Goal: Transaction & Acquisition: Purchase product/service

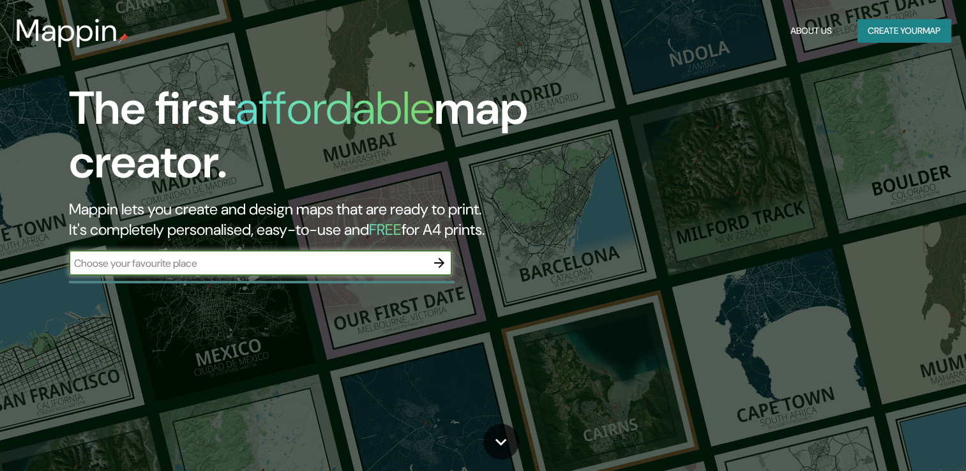
click at [208, 261] on input "text" at bounding box center [248, 263] width 358 height 15
type input "[GEOGRAPHIC_DATA]"
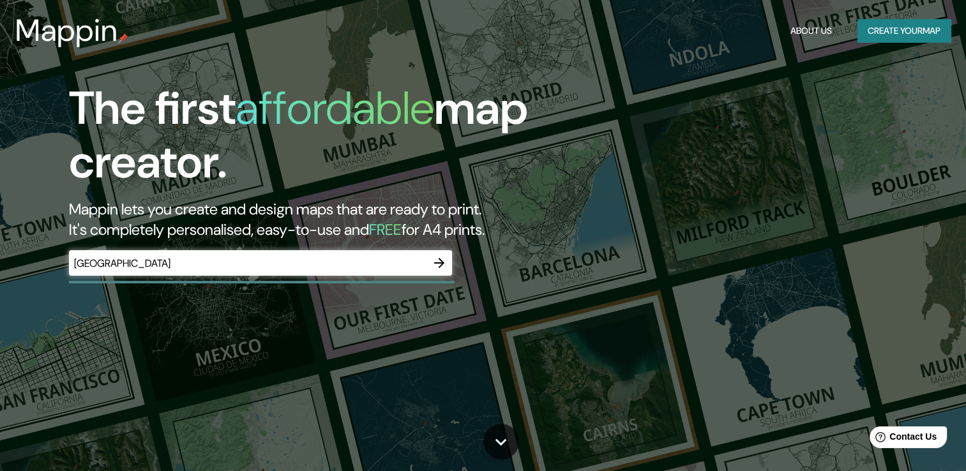
click at [446, 271] on button "button" at bounding box center [440, 263] width 26 height 26
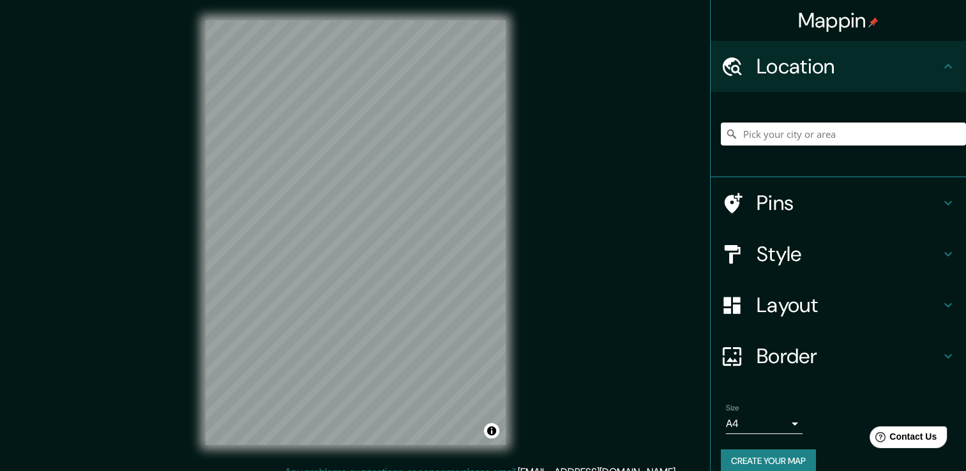
drag, startPoint x: 818, startPoint y: 119, endPoint x: 818, endPoint y: 129, distance: 10.2
click at [818, 124] on div at bounding box center [843, 134] width 245 height 64
click at [817, 137] on input "Pick your city or area" at bounding box center [843, 134] width 245 height 23
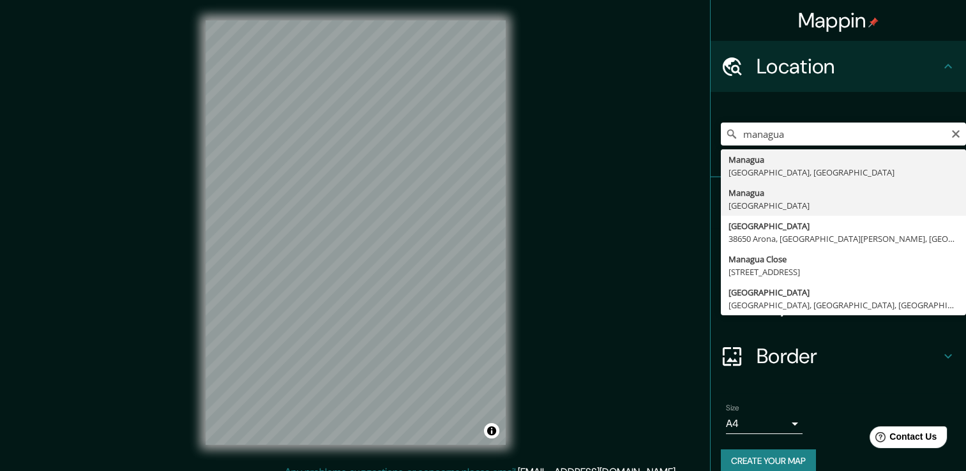
type input "[GEOGRAPHIC_DATA], [GEOGRAPHIC_DATA]"
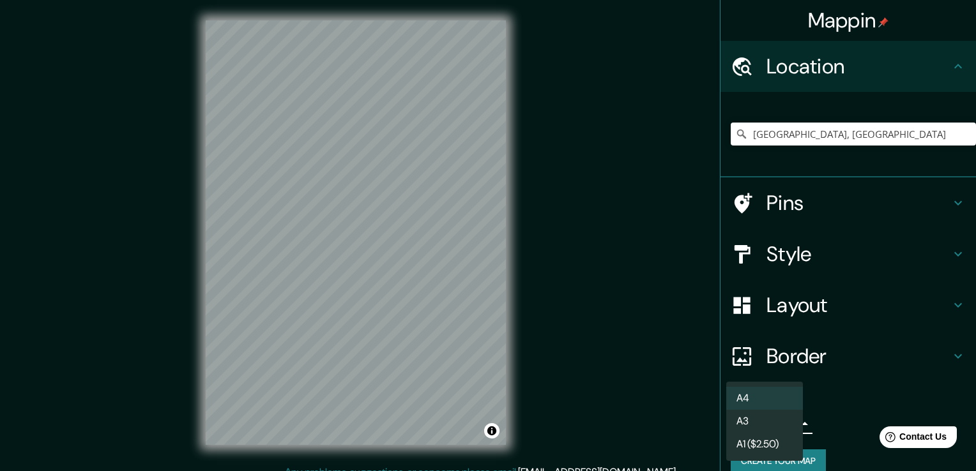
click at [763, 418] on body "Mappin Location [GEOGRAPHIC_DATA], [GEOGRAPHIC_DATA] Pins Style Layout Border C…" at bounding box center [488, 235] width 976 height 471
click at [761, 415] on li "A3" at bounding box center [764, 421] width 77 height 23
type input "a4"
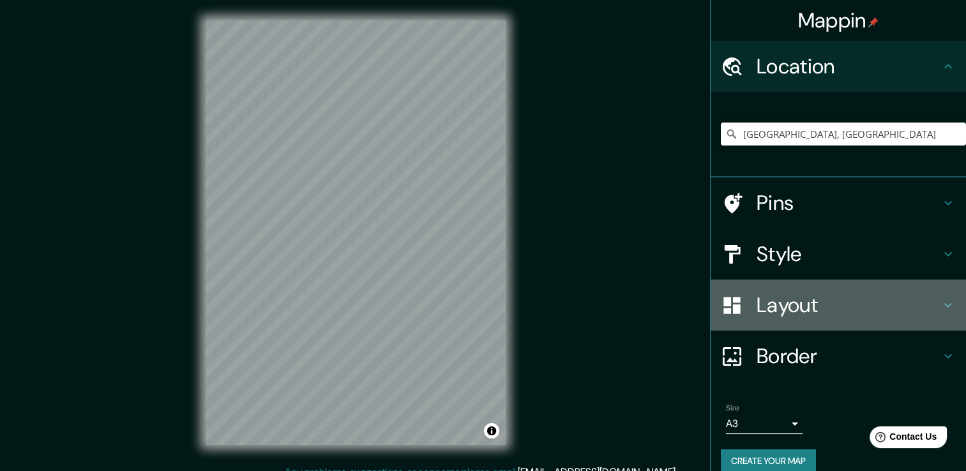
click at [904, 294] on h4 "Layout" at bounding box center [849, 306] width 184 height 26
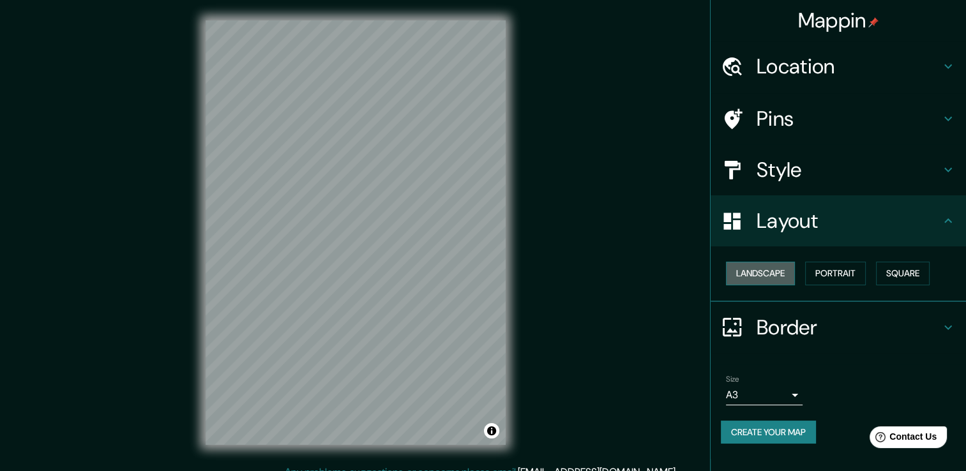
click at [779, 275] on button "Landscape" at bounding box center [760, 274] width 69 height 24
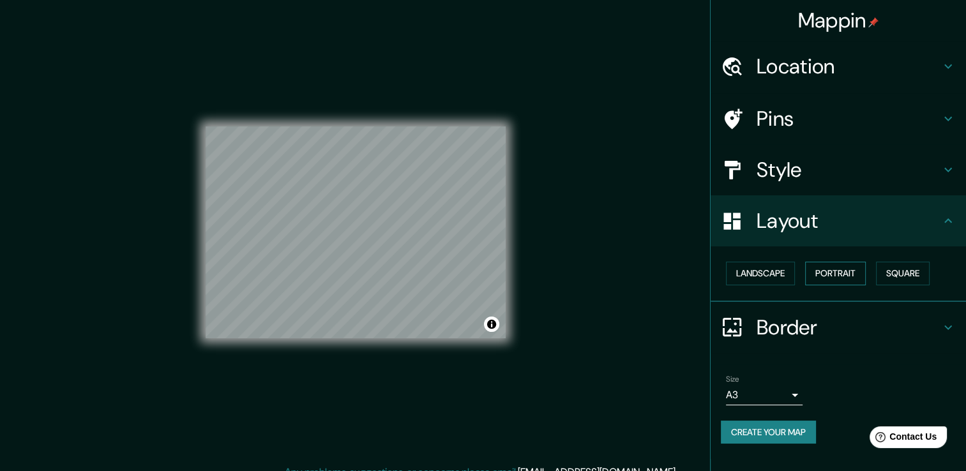
drag, startPoint x: 850, startPoint y: 255, endPoint x: 849, endPoint y: 263, distance: 8.4
click at [850, 256] on div "Landscape [GEOGRAPHIC_DATA]" at bounding box center [838, 275] width 255 height 56
click at [849, 267] on button "Portrait" at bounding box center [835, 274] width 61 height 24
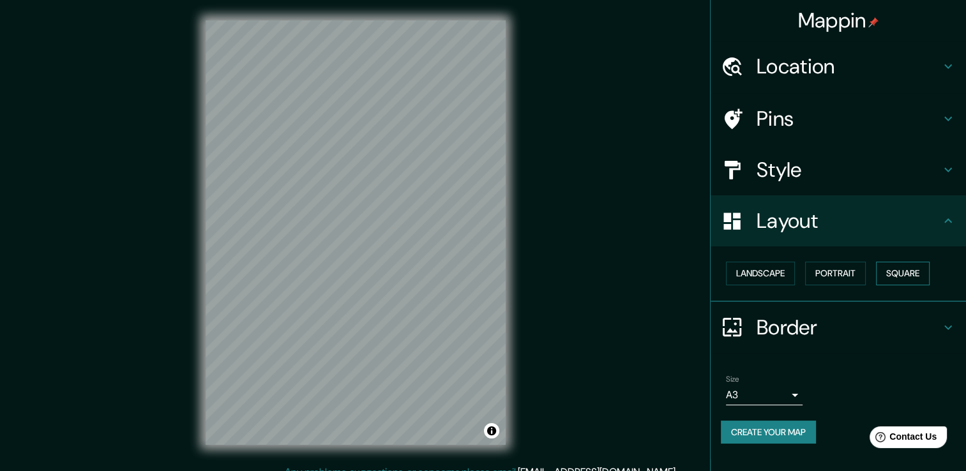
click at [904, 270] on button "Square" at bounding box center [903, 274] width 54 height 24
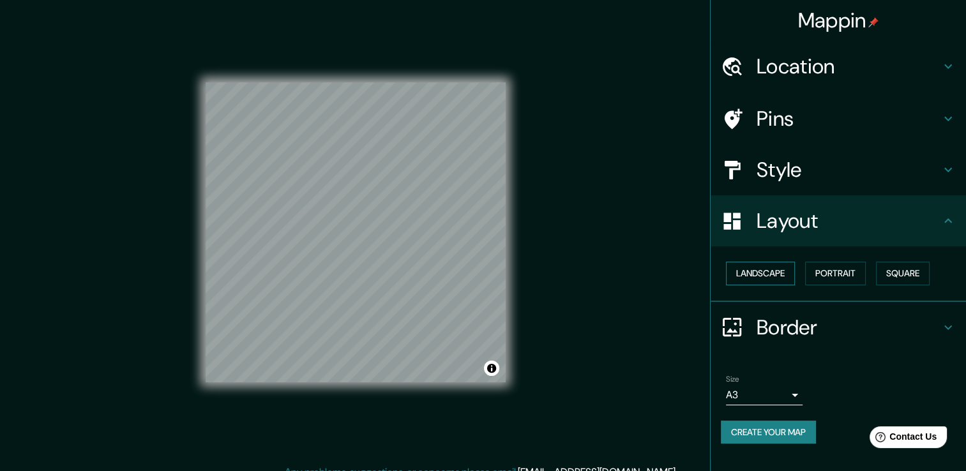
click at [774, 267] on button "Landscape" at bounding box center [760, 274] width 69 height 24
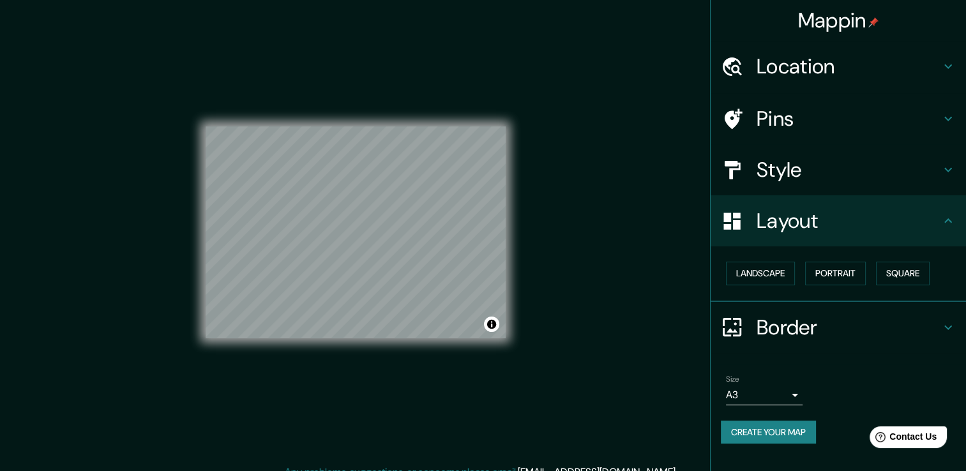
click at [837, 260] on div "Landscape [GEOGRAPHIC_DATA]" at bounding box center [843, 274] width 245 height 34
click at [820, 280] on button "Portrait" at bounding box center [835, 274] width 61 height 24
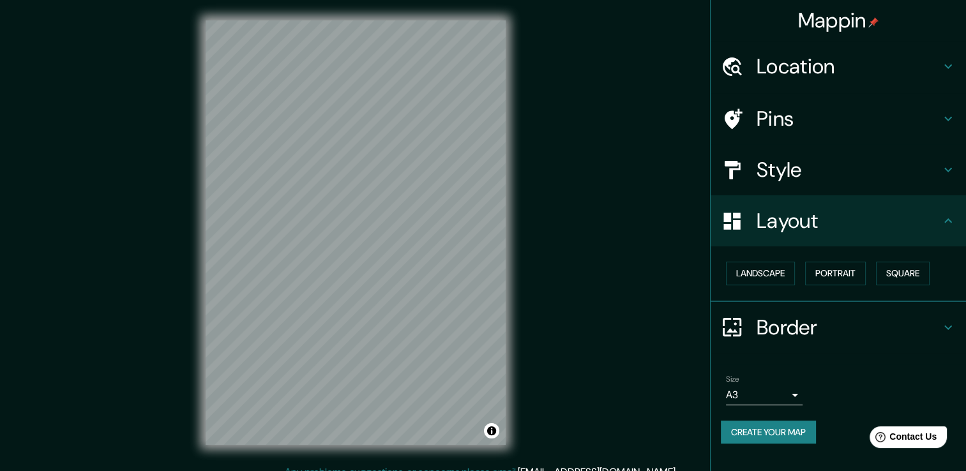
click at [760, 167] on h4 "Style" at bounding box center [849, 170] width 184 height 26
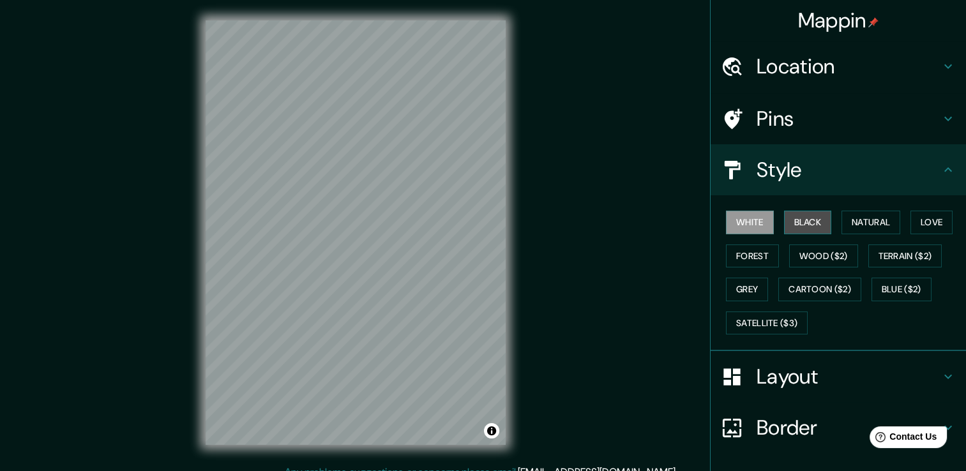
click at [805, 217] on button "Black" at bounding box center [808, 223] width 48 height 24
click at [752, 252] on button "Forest" at bounding box center [752, 257] width 53 height 24
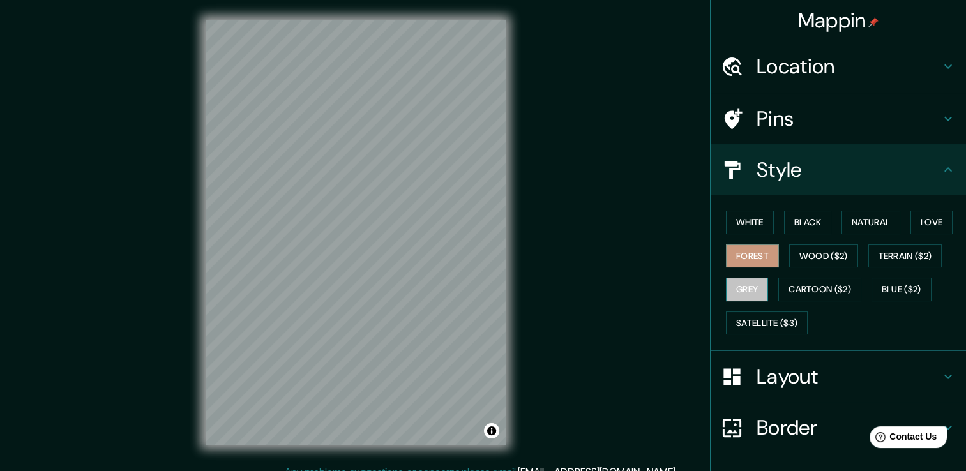
click at [749, 293] on button "Grey" at bounding box center [747, 290] width 42 height 24
drag, startPoint x: 762, startPoint y: 175, endPoint x: 756, endPoint y: 149, distance: 26.3
click at [761, 175] on h4 "Style" at bounding box center [849, 170] width 184 height 26
click at [823, 59] on h4 "Location" at bounding box center [849, 67] width 184 height 26
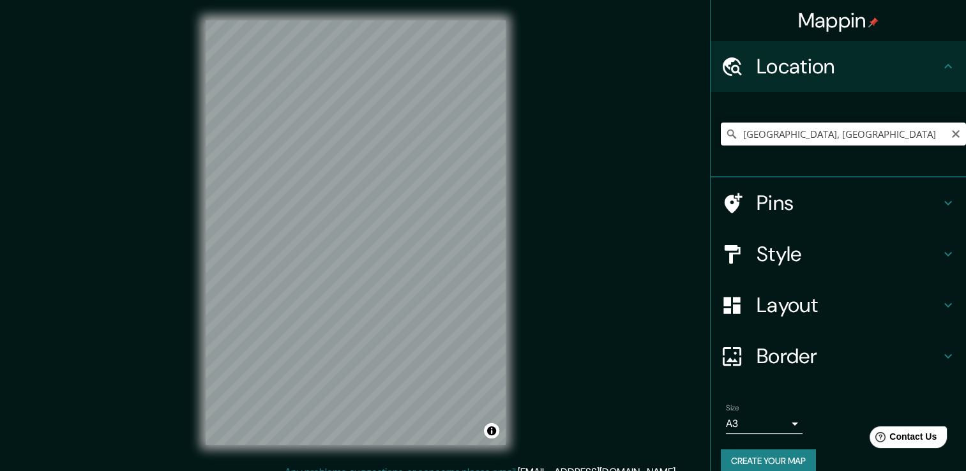
click at [766, 139] on input "[GEOGRAPHIC_DATA], [GEOGRAPHIC_DATA]" at bounding box center [843, 134] width 245 height 23
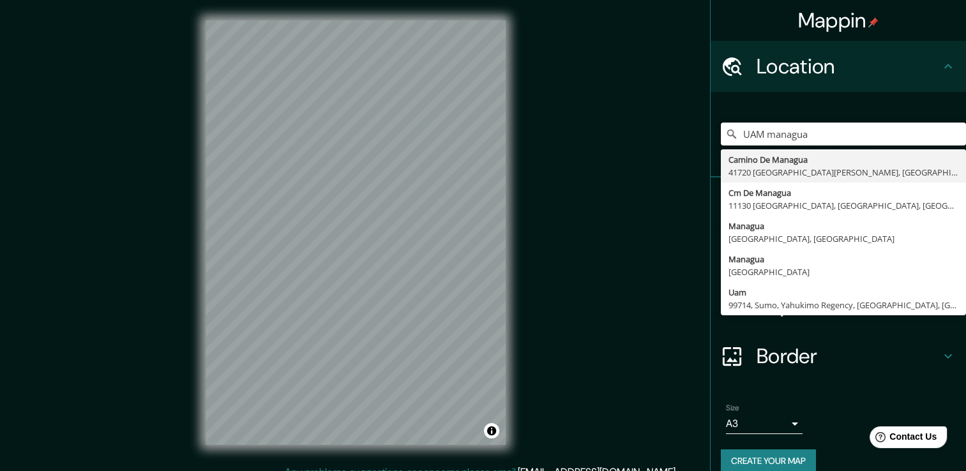
type input "UAM managua"
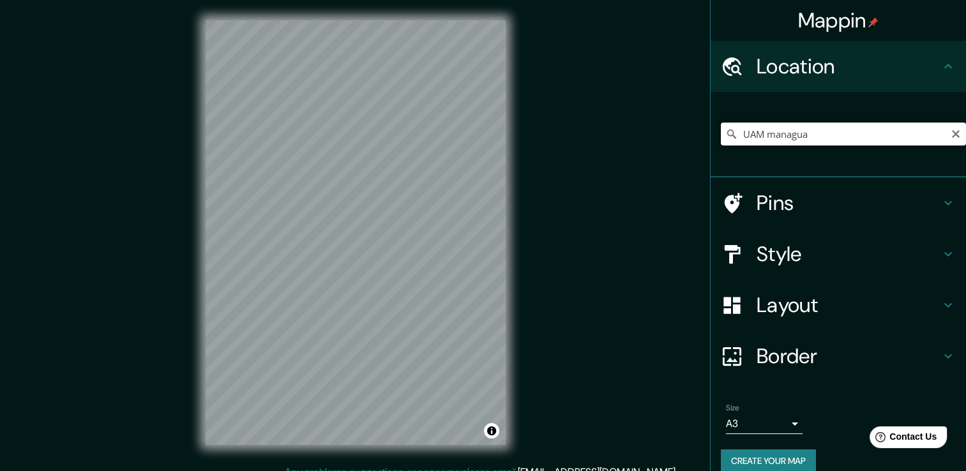
click at [786, 133] on input "UAM managua" at bounding box center [843, 134] width 245 height 23
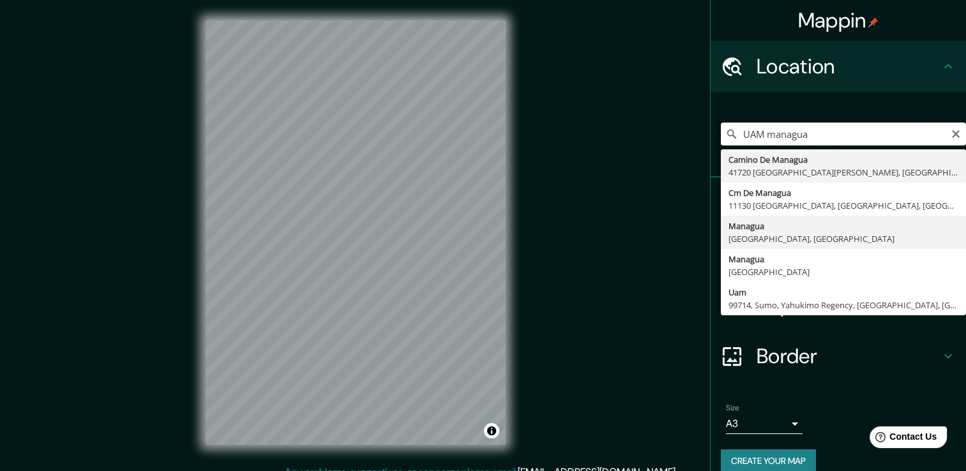
scroll to position [16, 0]
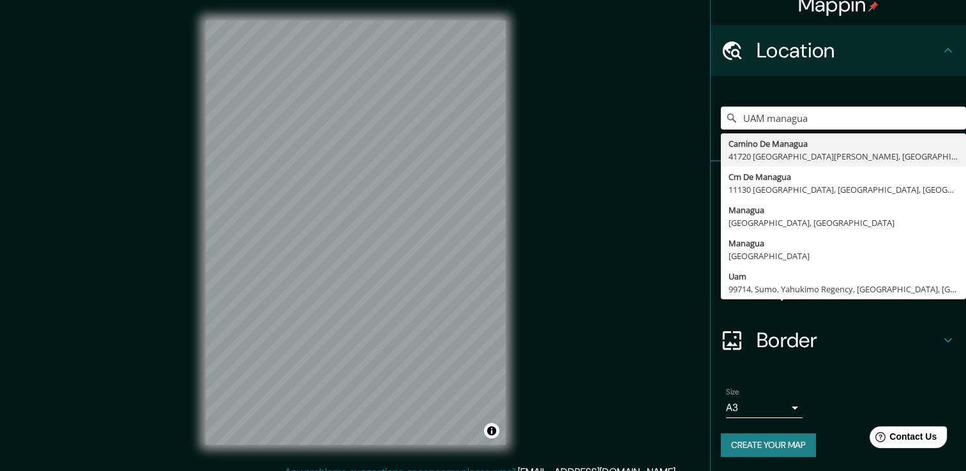
click at [715, 309] on div "Layout" at bounding box center [838, 289] width 255 height 51
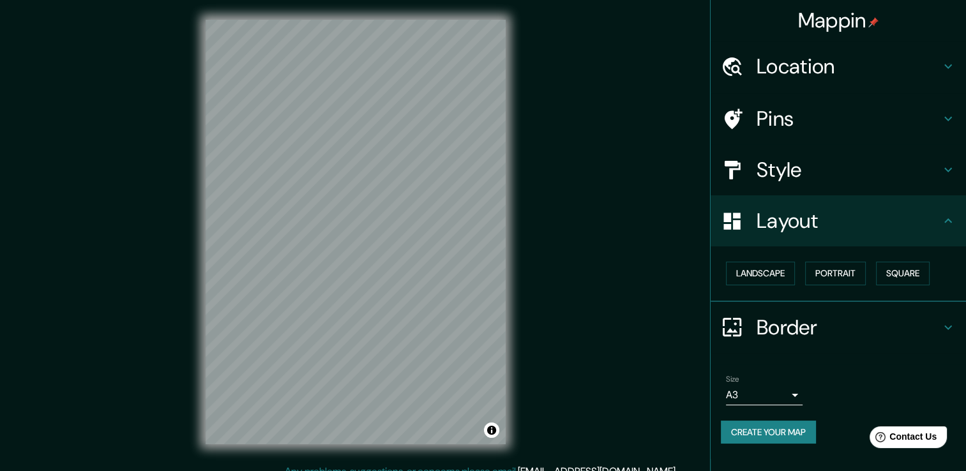
scroll to position [0, 0]
